Goal: Transaction & Acquisition: Book appointment/travel/reservation

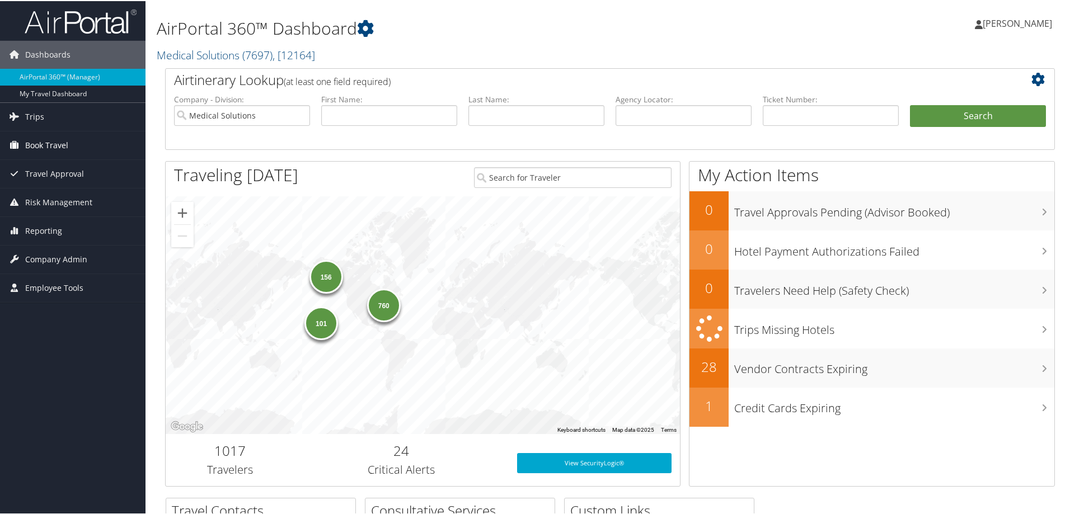
click at [48, 146] on span "Book Travel" at bounding box center [46, 144] width 43 height 28
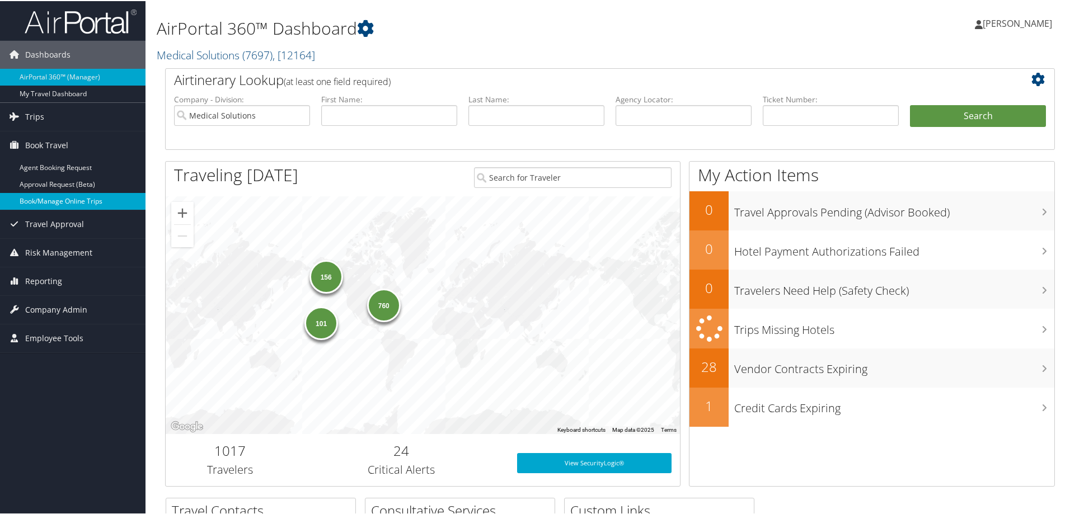
click at [37, 202] on link "Book/Manage Online Trips" at bounding box center [73, 200] width 146 height 17
